Goal: Task Accomplishment & Management: Manage account settings

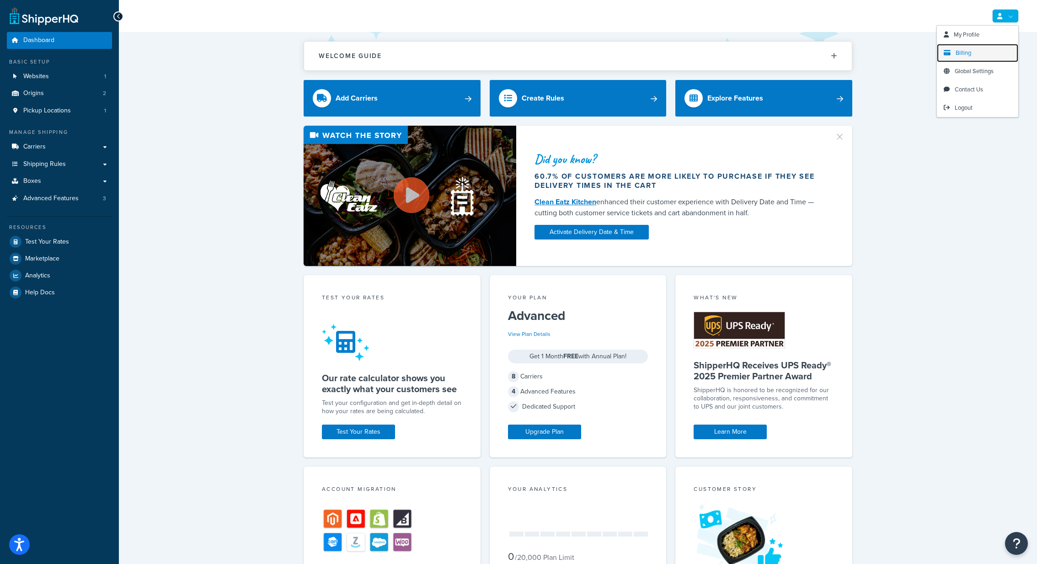
click at [972, 49] on link "Billing" at bounding box center [977, 53] width 81 height 18
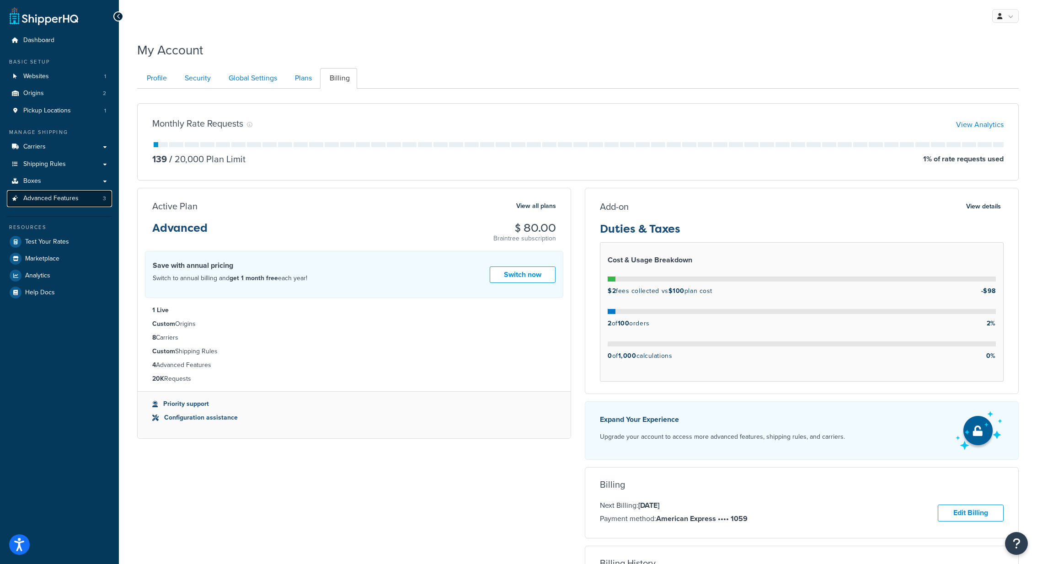
click at [77, 197] on span "Advanced Features" at bounding box center [50, 199] width 55 height 8
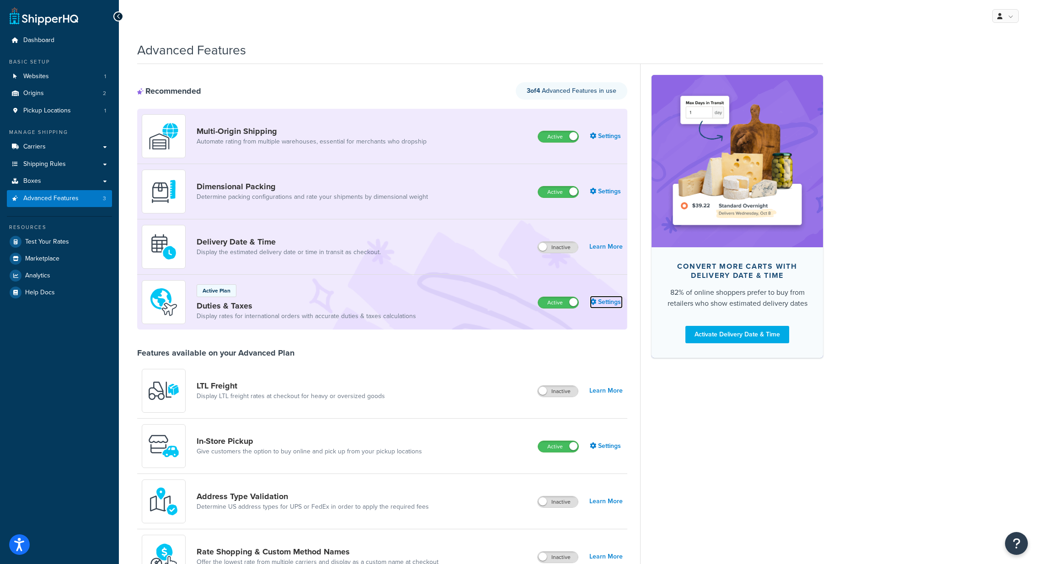
click at [609, 297] on link "Settings" at bounding box center [606, 302] width 33 height 13
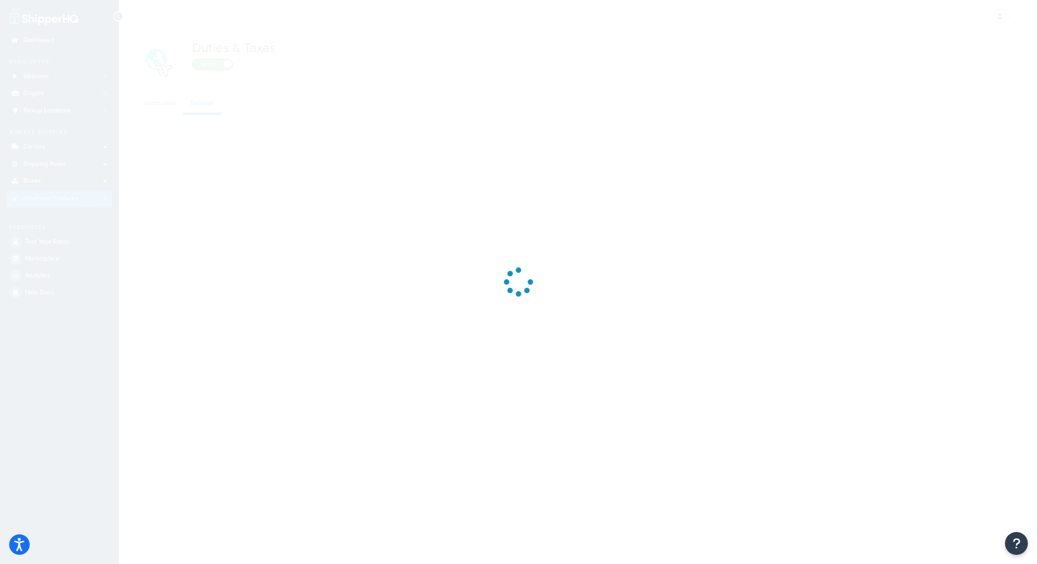
select select "CN"
select select "false"
select select "AVERAGE"
select select "N/A"
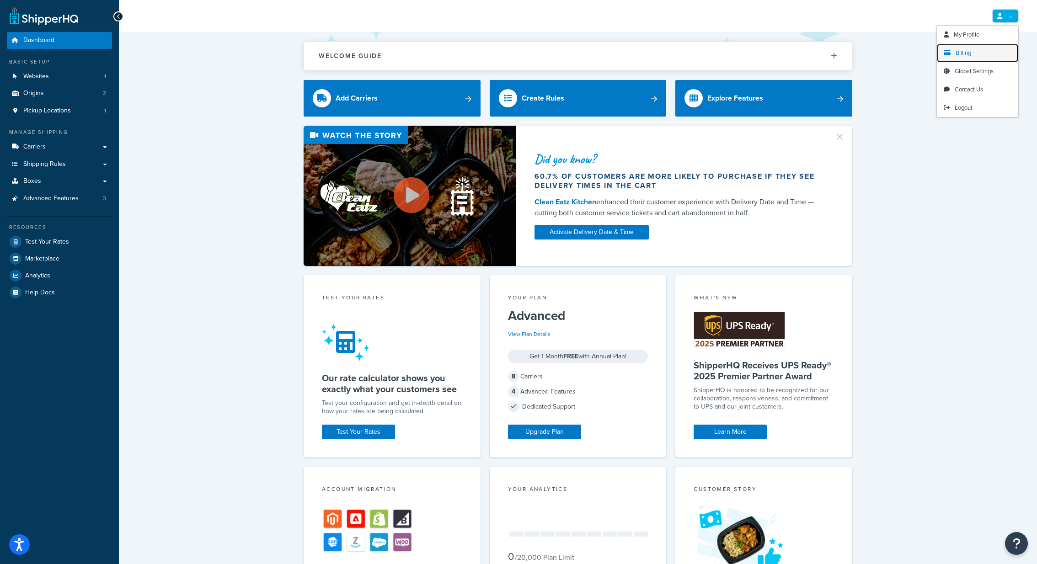
click at [974, 56] on link "Billing" at bounding box center [977, 53] width 81 height 18
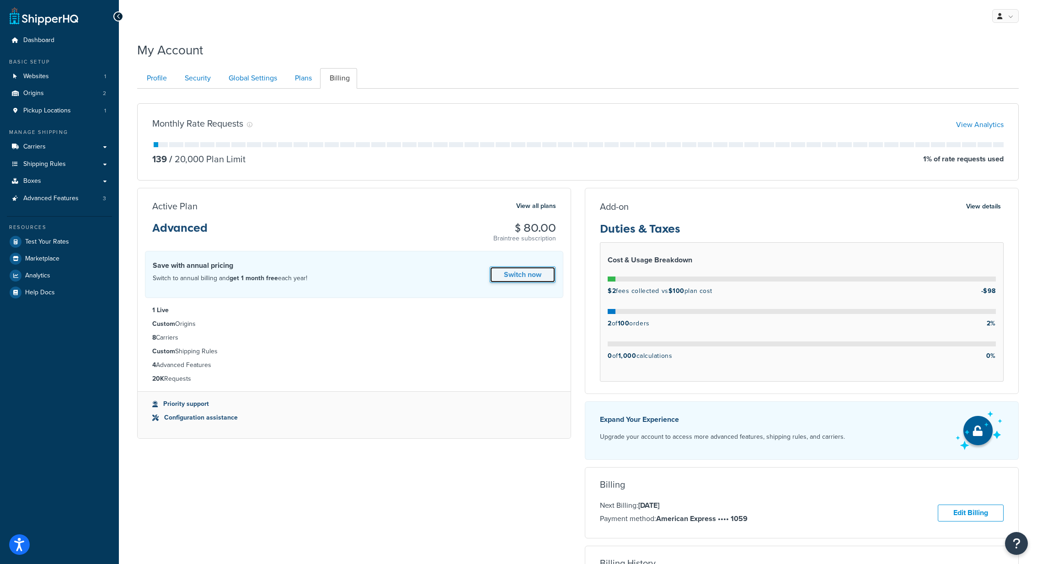
click at [530, 271] on link "Switch now" at bounding box center [523, 275] width 66 height 17
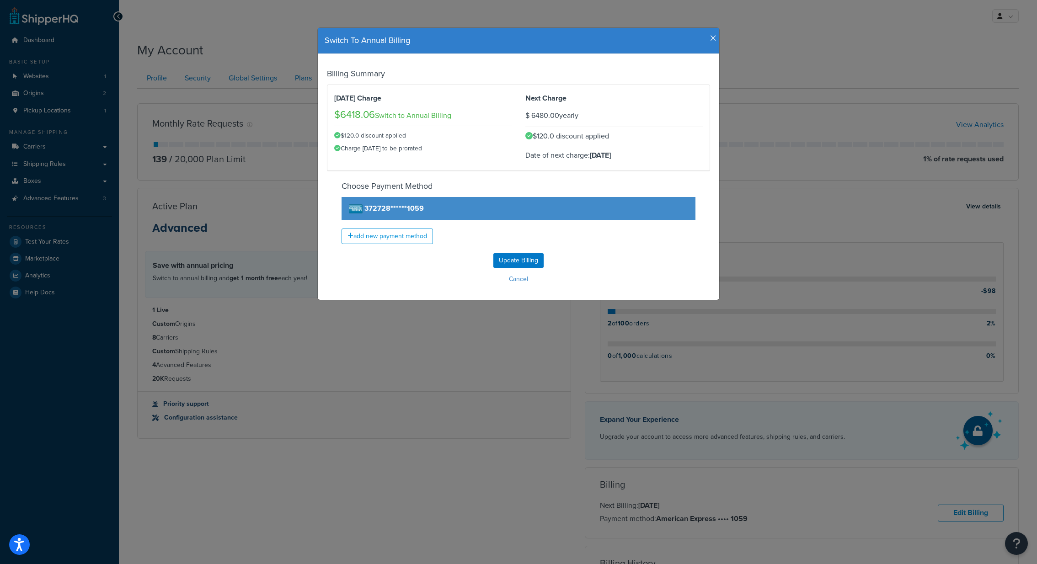
click at [711, 44] on h4 "Switch To Annual Billing" at bounding box center [519, 41] width 388 height 12
click at [715, 40] on icon "button" at bounding box center [713, 38] width 6 height 8
